Goal: Task Accomplishment & Management: Manage account settings

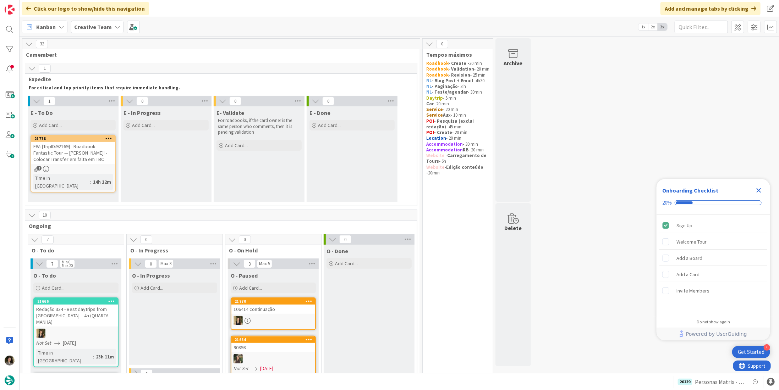
click at [88, 163] on div "FW: [TripID:92169] - Roadbook - Fantastic Tour — Dave P Ripley! - Colocar Trans…" at bounding box center [73, 153] width 84 height 22
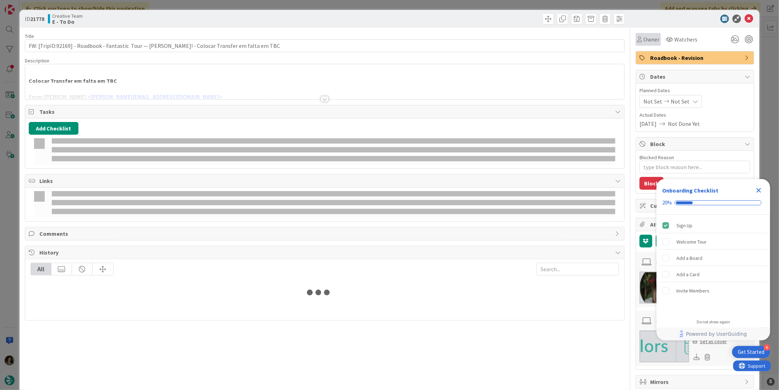
click at [649, 38] on span "Owner" at bounding box center [651, 39] width 16 height 9
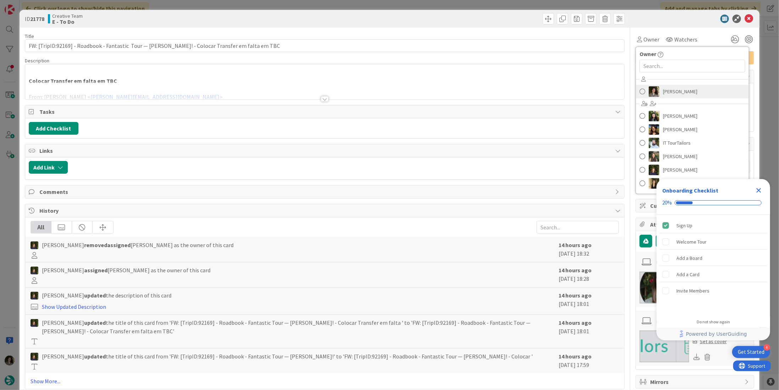
click at [663, 87] on span "Melissa Santos" at bounding box center [680, 91] width 34 height 11
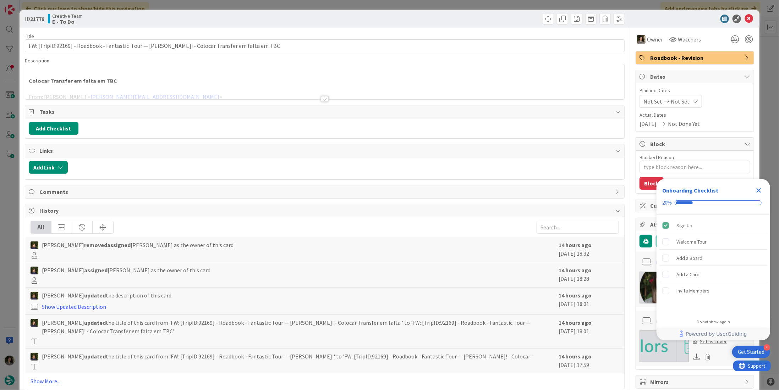
click at [759, 188] on icon "Close Checklist" at bounding box center [758, 190] width 9 height 9
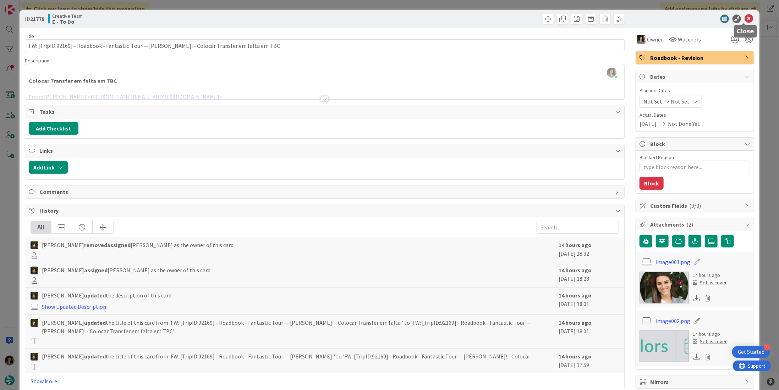
click at [744, 19] on icon at bounding box center [748, 19] width 9 height 9
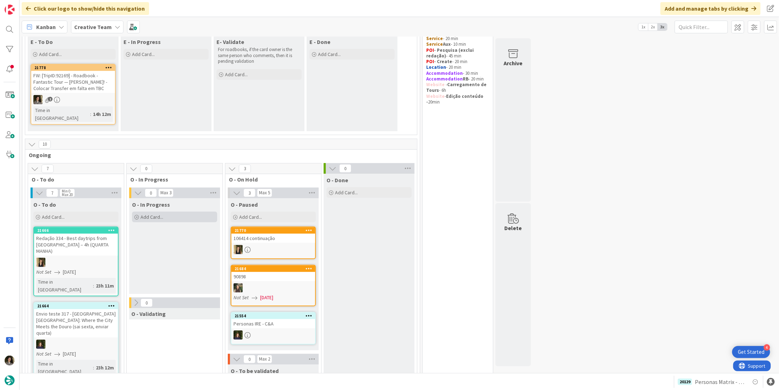
click at [147, 218] on span "Add Card..." at bounding box center [151, 217] width 23 height 6
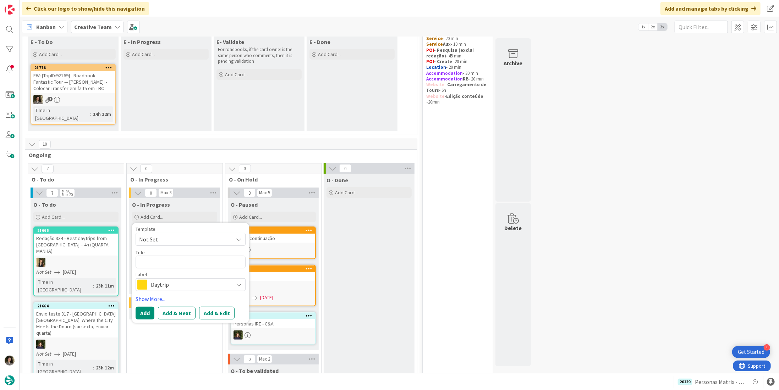
type textarea "x"
type textarea "P"
type textarea "x"
type textarea "Pe"
type textarea "x"
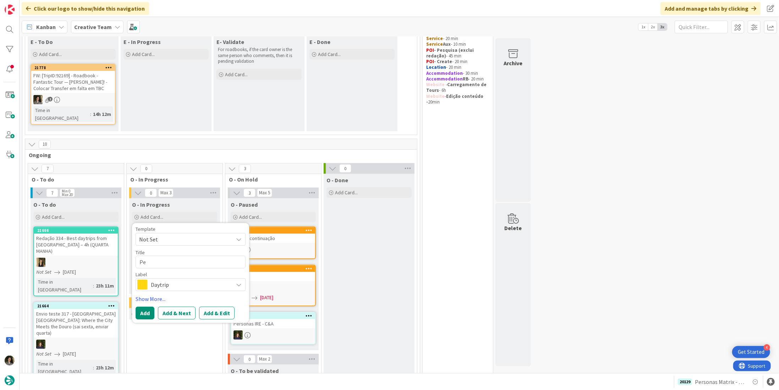
type textarea "Per"
type textarea "x"
type textarea "Pers"
type textarea "x"
type textarea "Perso"
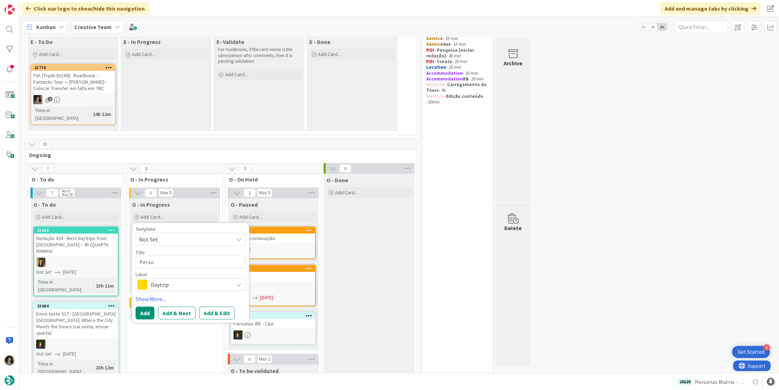
type textarea "x"
type textarea "Person"
type textarea "x"
type textarea "Persona"
type textarea "x"
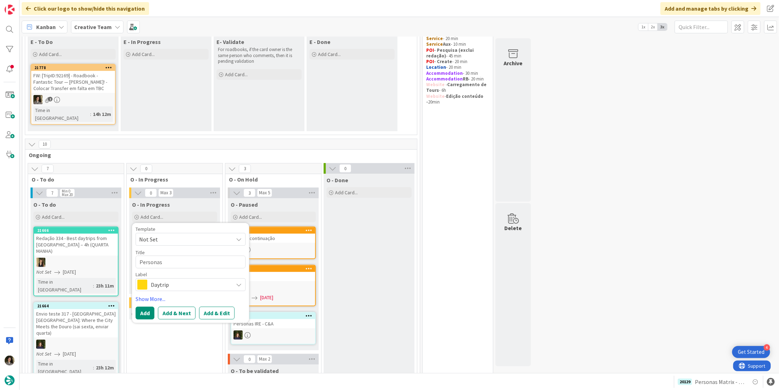
type textarea "Personas"
type textarea "x"
type textarea "Personas M"
type textarea "x"
type textarea "Personas Ma"
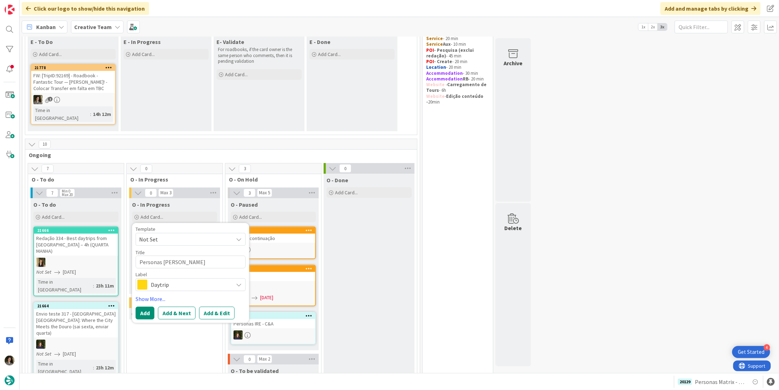
type textarea "x"
type textarea "Personas Mat"
type textarea "x"
type textarea "Personas Matr"
type textarea "x"
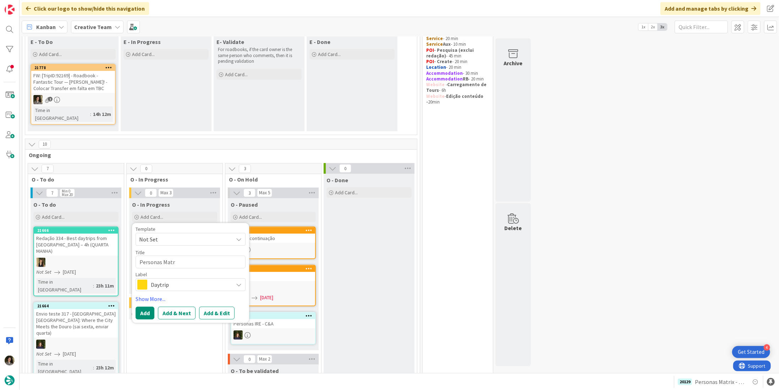
type textarea "Personas Matri"
type textarea "x"
type textarea "Personas Matrix"
type textarea "x"
type textarea "Personas Matrix"
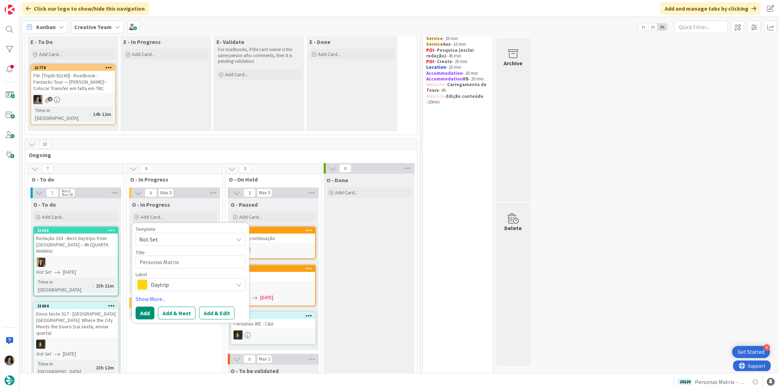
type textarea "x"
type textarea "Personas Matrix -"
type textarea "x"
type textarea "Personas Matrix -"
type textarea "x"
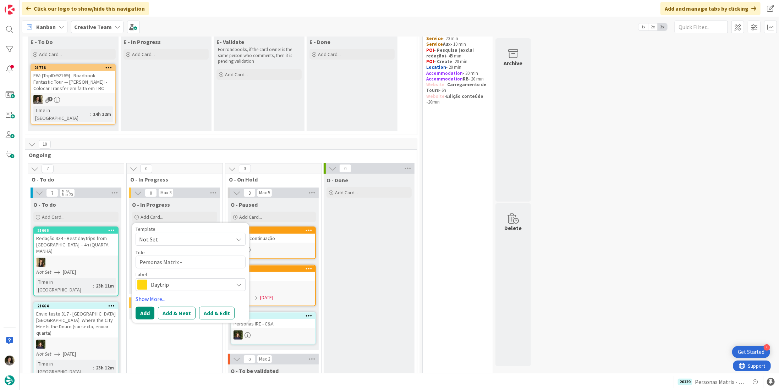
type textarea "Personas Matrix - S"
type textarea "x"
type textarea "Personas Matrix - SS"
type textarea "x"
type textarea "Personas Matrix - S"
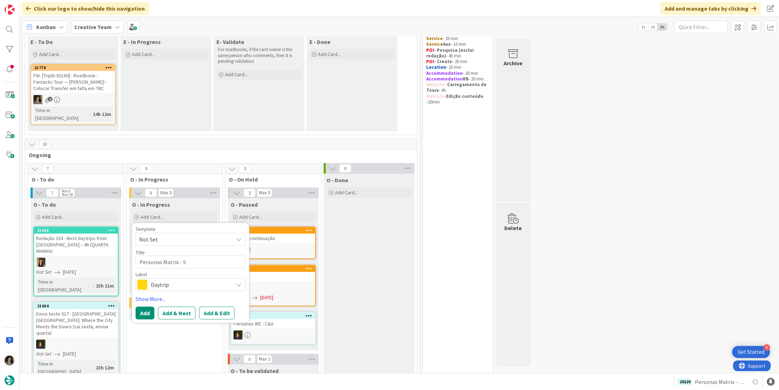
type textarea "x"
type textarea "Personas Matrix - SS"
type textarea "x"
type textarea "Personas Matrix - SS"
type textarea "x"
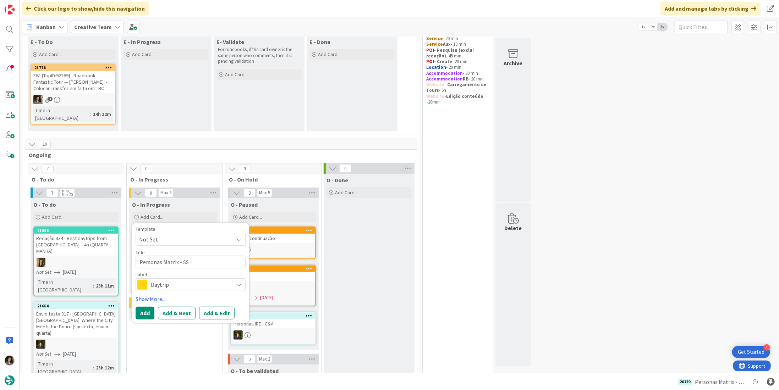
type textarea "Personas Matrix - SS R"
type textarea "x"
type textarea "Personas Matrix - SS Re"
type textarea "x"
type textarea "Personas Matrix - SS Rev"
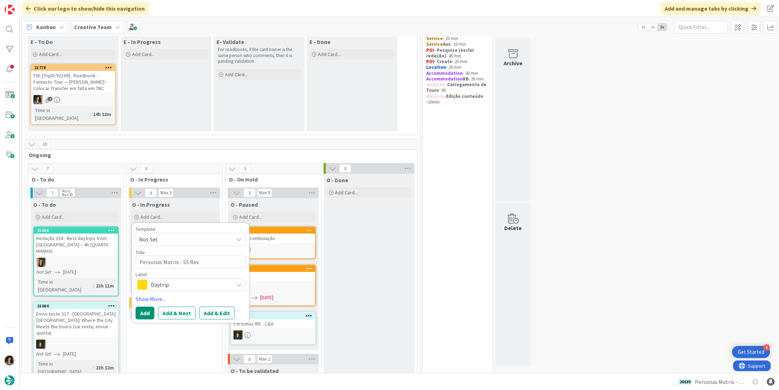
type textarea "x"
type textarea "Personas Matrix - SS Revi"
type textarea "x"
type textarea "Personas Matrix - SS Revis"
type textarea "x"
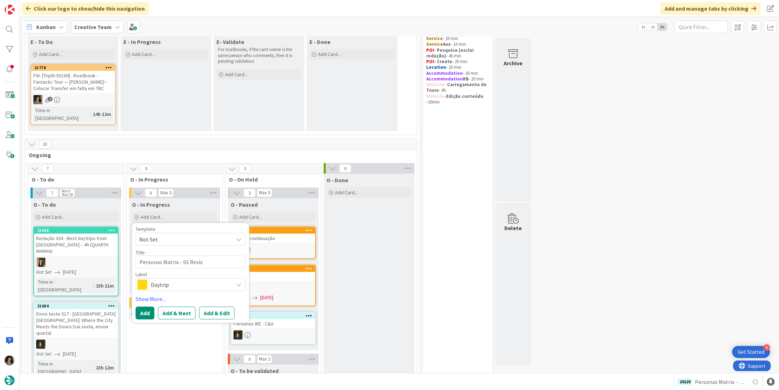
type textarea "Personas Matrix - SS Revisi"
type textarea "x"
type textarea "Personas Matrix - SS Revisio"
type textarea "x"
type textarea "Personas Matrix - SS Revision"
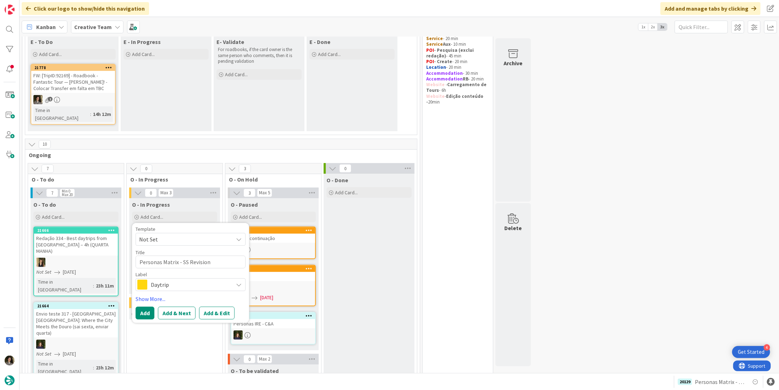
type textarea "x"
type textarea "Personas Matrix - SS Revision"
type textarea "x"
type textarea "Personas Matrix - SS Revision +"
type textarea "x"
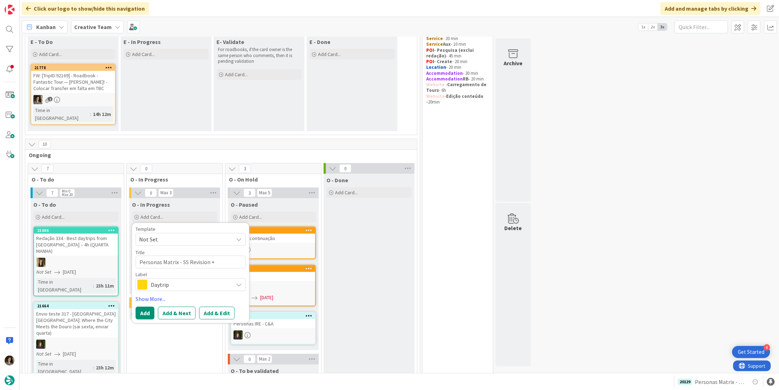
type textarea "Personas Matrix - SS Revision +"
type textarea "x"
type textarea "Personas Matrix - SS Revision + F"
type textarea "x"
type textarea "Personas Matrix - SS Revision + Fa"
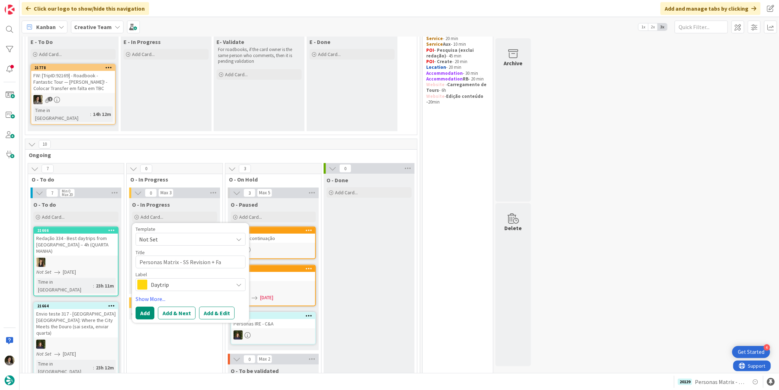
type textarea "x"
type textarea "Personas Matrix - SS Revision + Fam"
type textarea "x"
type textarea "Personas Matrix - SS Revision + Fami"
type textarea "x"
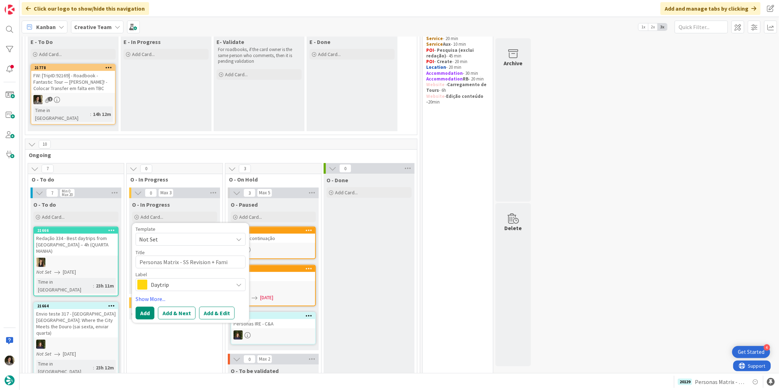
type textarea "Personas Matrix - SS Revision + Famil"
type textarea "x"
type textarea "Personas Matrix - SS Revision + Famili"
type textarea "x"
type textarea "Personas Matrix - SS Revision + Familie"
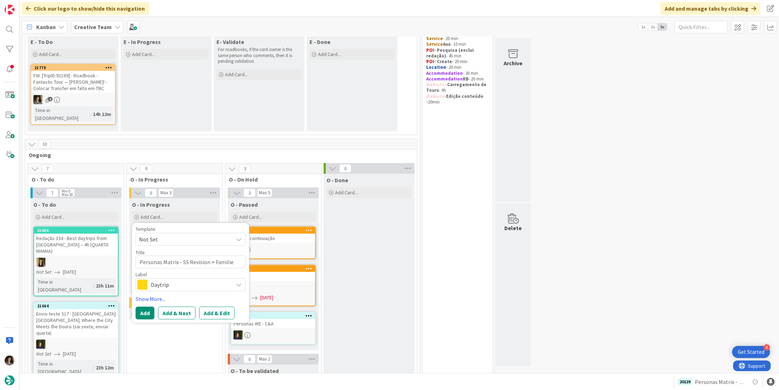
type textarea "x"
type textarea "Personas Matrix - SS Revision + Families"
type textarea "x"
type textarea "Personas Matrix - SS Revision + Families"
type textarea "x"
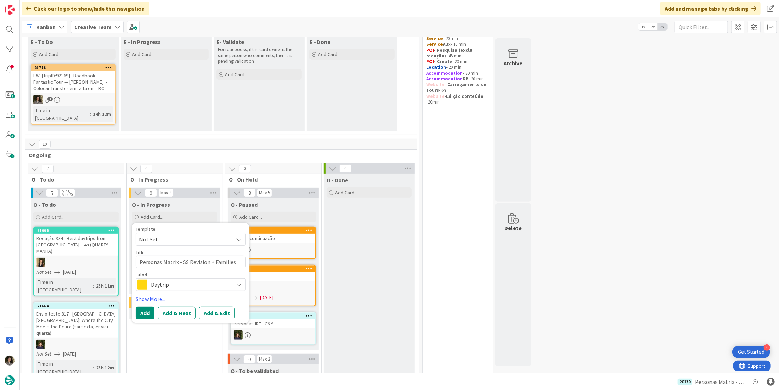
type textarea "Personas Matrix - SS Revision + Families U"
type textarea "x"
type textarea "Personas Matrix - SS Revision + Families UK"
click at [202, 283] on span "Daytrip" at bounding box center [190, 285] width 79 height 10
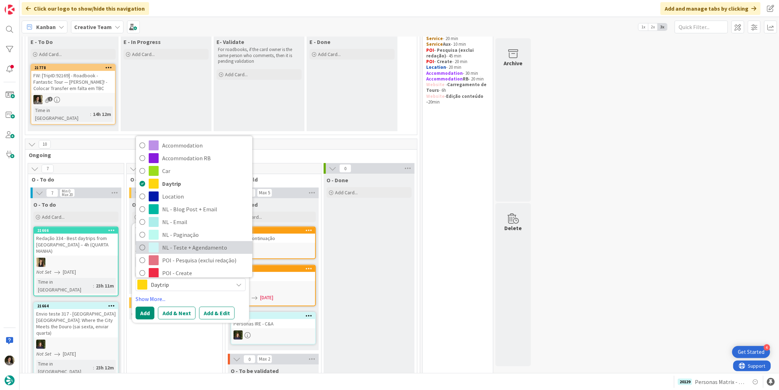
click at [188, 246] on span "NL - Teste + Agendamento" at bounding box center [205, 248] width 87 height 11
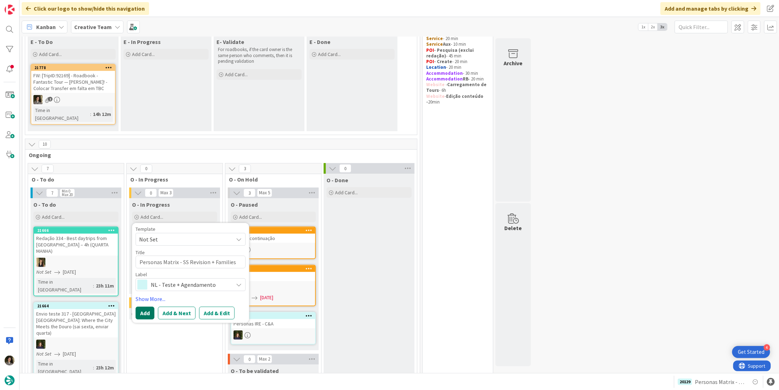
click at [140, 315] on button "Add" at bounding box center [144, 313] width 19 height 13
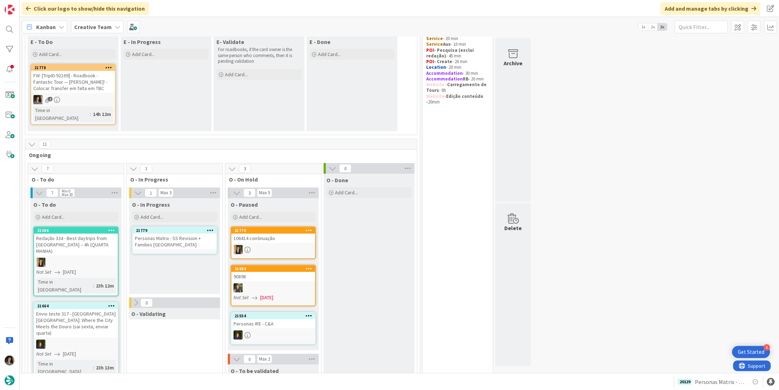
click at [174, 238] on div "Personas Matrix - SS Revision + Families UK" at bounding box center [175, 242] width 84 height 16
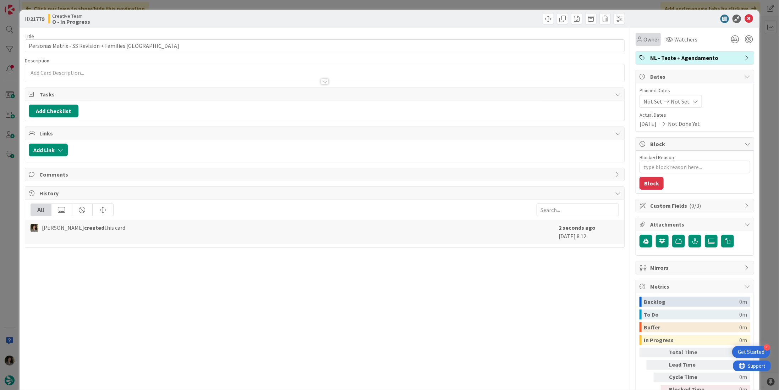
click at [643, 41] on span "Owner" at bounding box center [651, 39] width 16 height 9
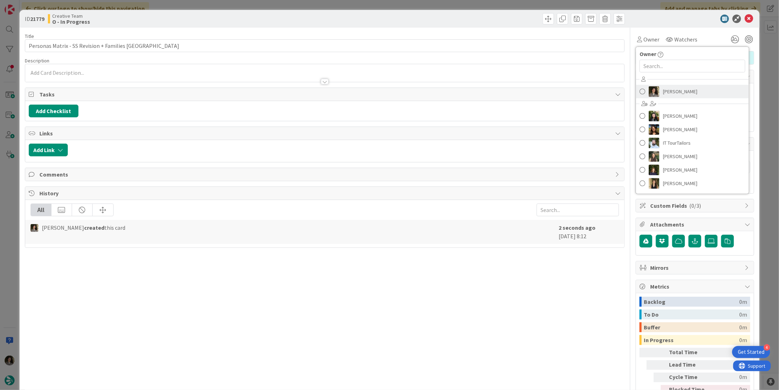
click at [663, 87] on span "Melissa Santos" at bounding box center [680, 91] width 34 height 11
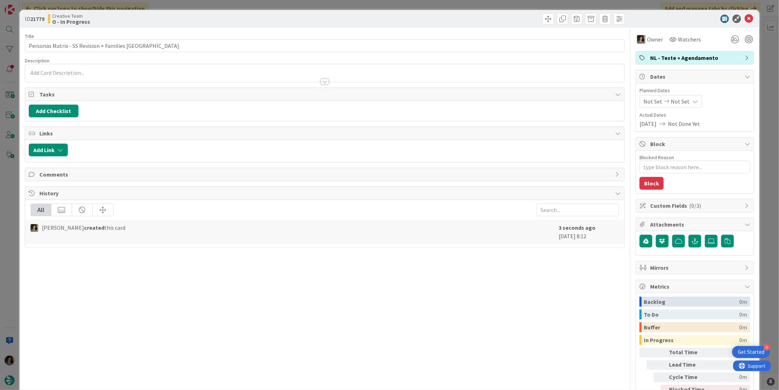
type textarea "x"
click at [677, 97] on span "Not Set" at bounding box center [679, 101] width 19 height 9
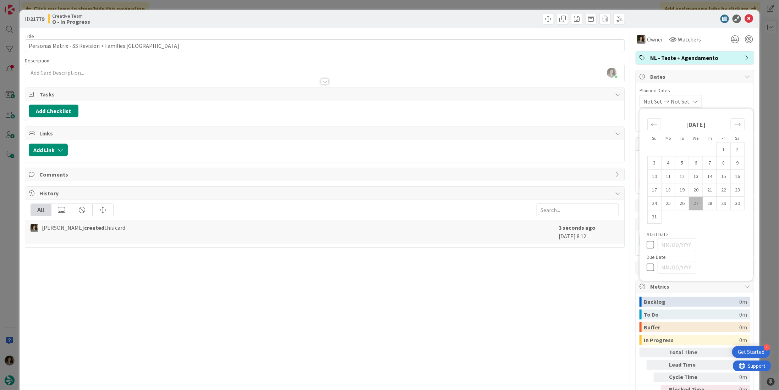
click at [646, 270] on icon at bounding box center [651, 267] width 11 height 9
type input "08/27/2025"
click at [577, 281] on div "Title 43 / 128 Personas Matrix - SS Revision + Families UK Description Melissa …" at bounding box center [324, 221] width 599 height 387
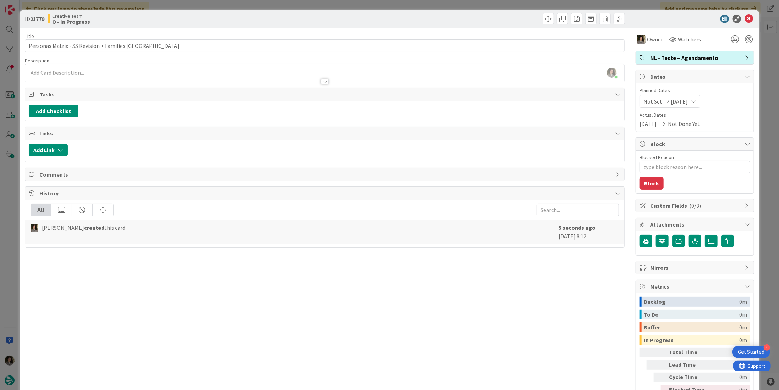
type textarea "x"
click at [744, 19] on icon at bounding box center [748, 19] width 9 height 9
